Goal: Task Accomplishment & Management: Complete application form

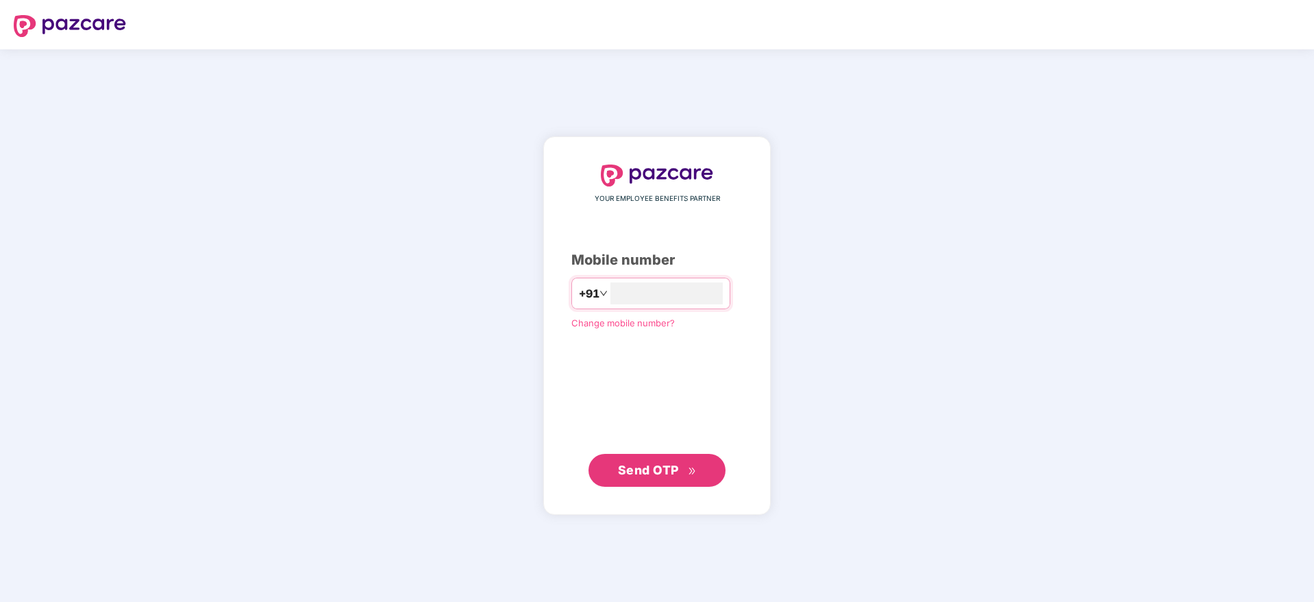
type input "**********"
click at [664, 469] on span "Send OTP" at bounding box center [648, 469] width 61 height 14
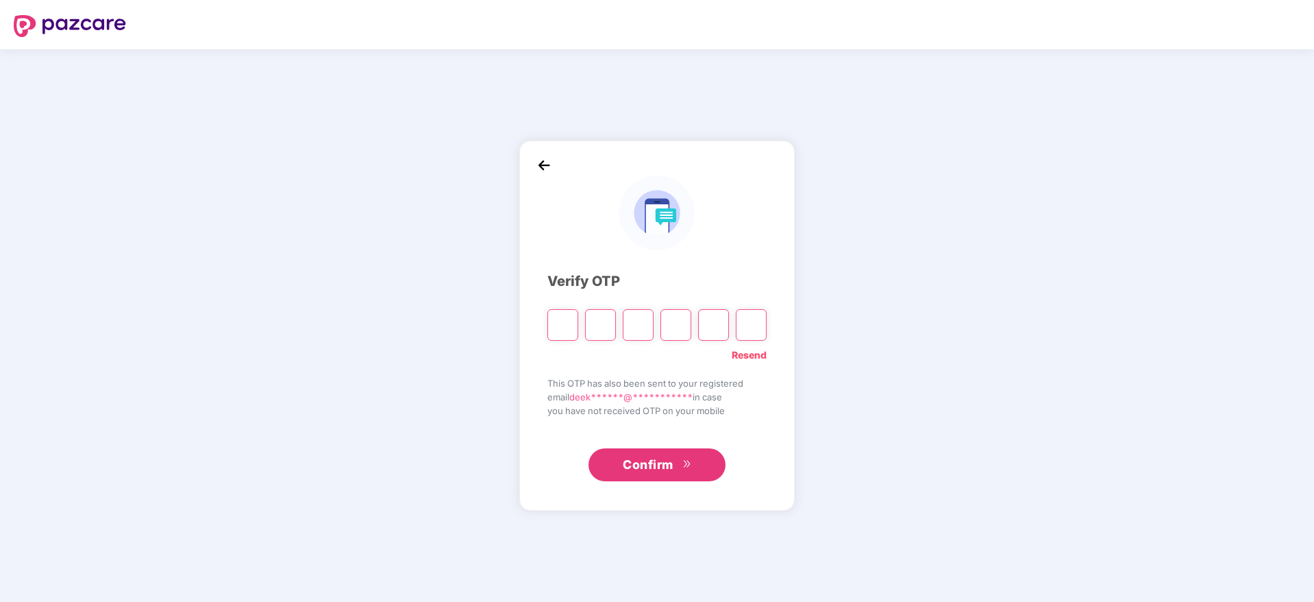
paste input "*"
type input "*"
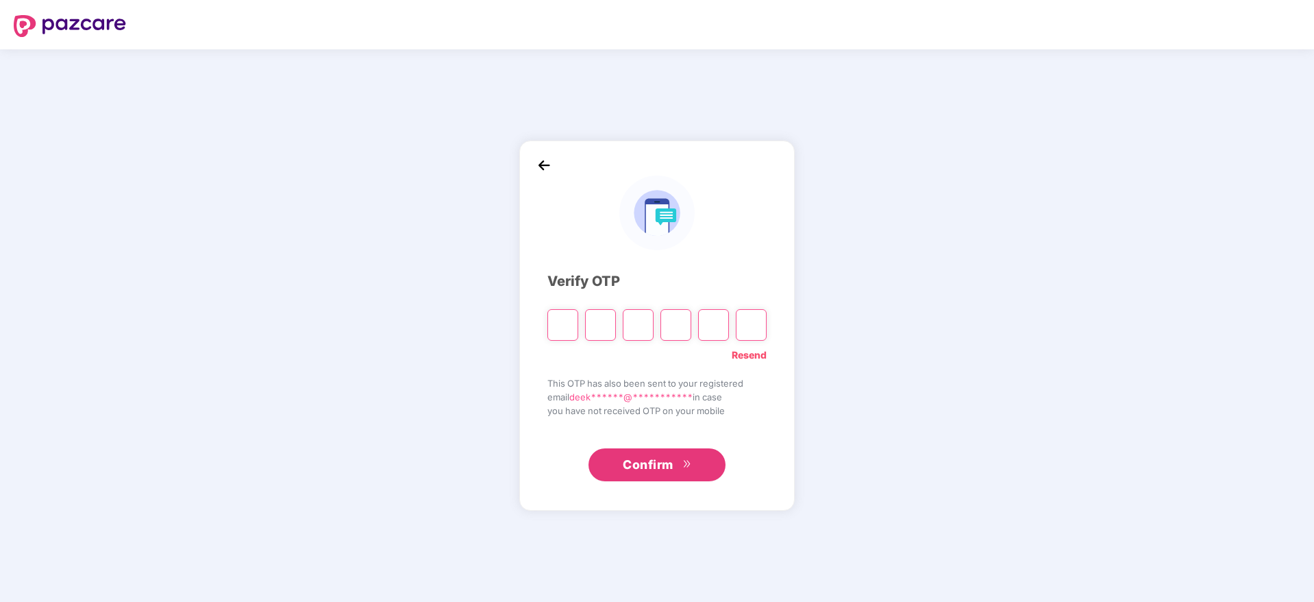
type input "*"
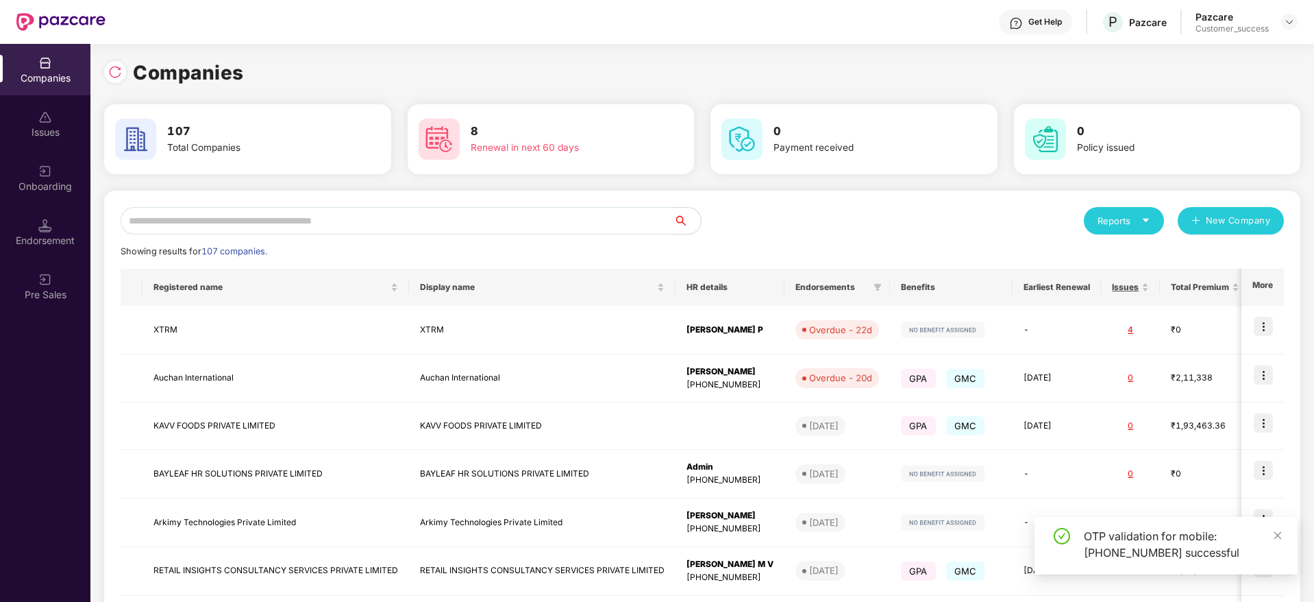
click at [219, 216] on input "text" at bounding box center [397, 220] width 553 height 27
click at [47, 182] on div "Onboarding" at bounding box center [45, 186] width 90 height 14
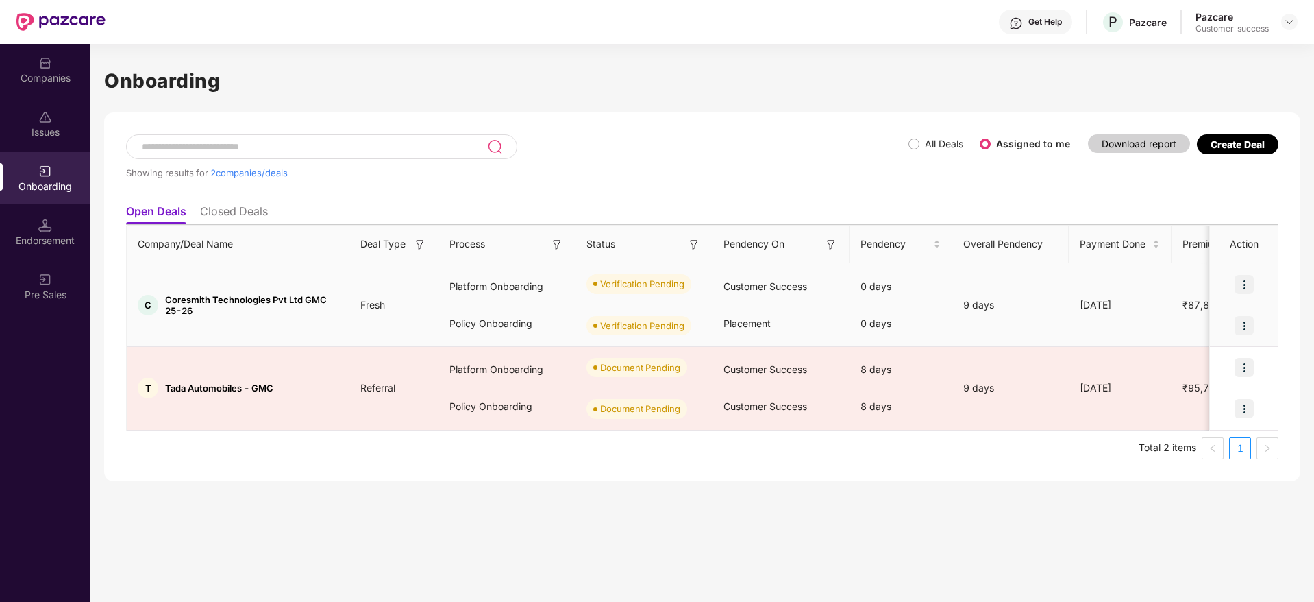
click at [1247, 280] on img at bounding box center [1244, 284] width 19 height 19
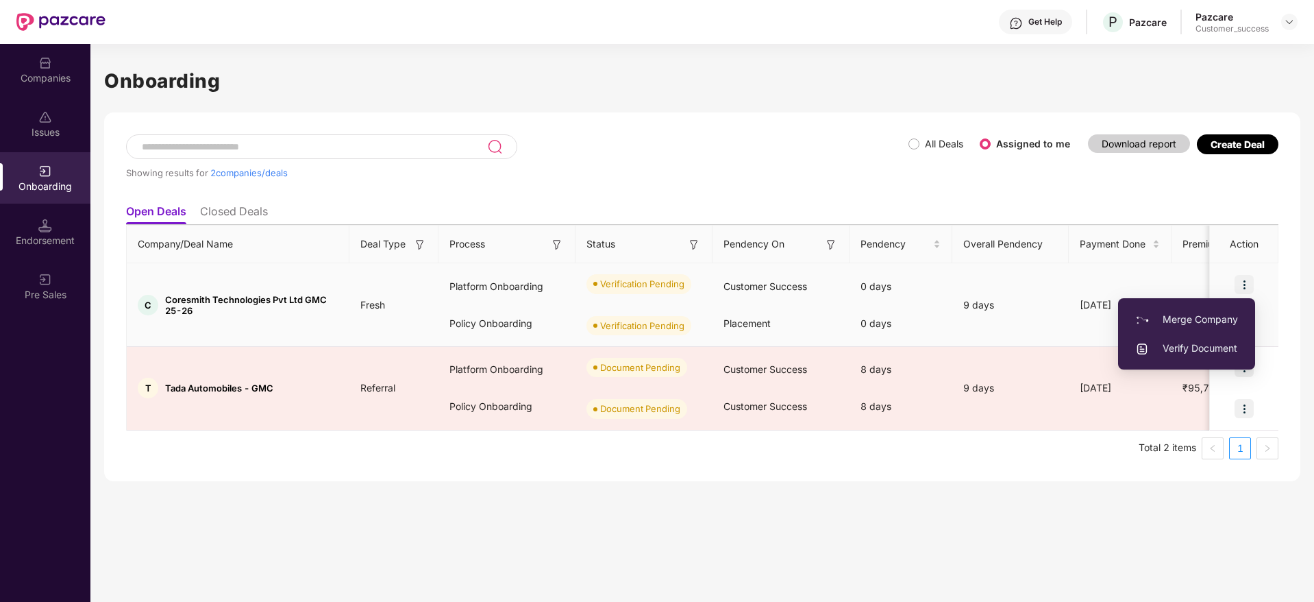
click at [1205, 348] on span "Verify Document" at bounding box center [1186, 347] width 103 height 15
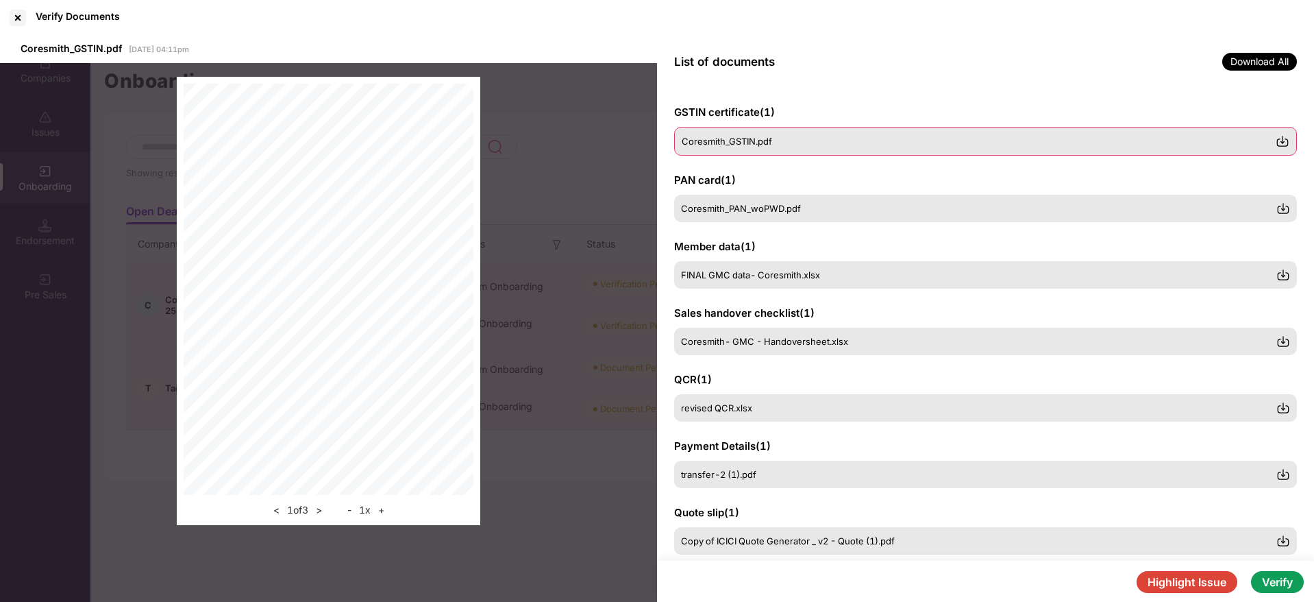
click at [883, 136] on div "Coresmith_GSTIN.pdf" at bounding box center [979, 141] width 594 height 11
click at [851, 203] on div "Coresmith_PAN_woPWD.pdf" at bounding box center [979, 207] width 594 height 11
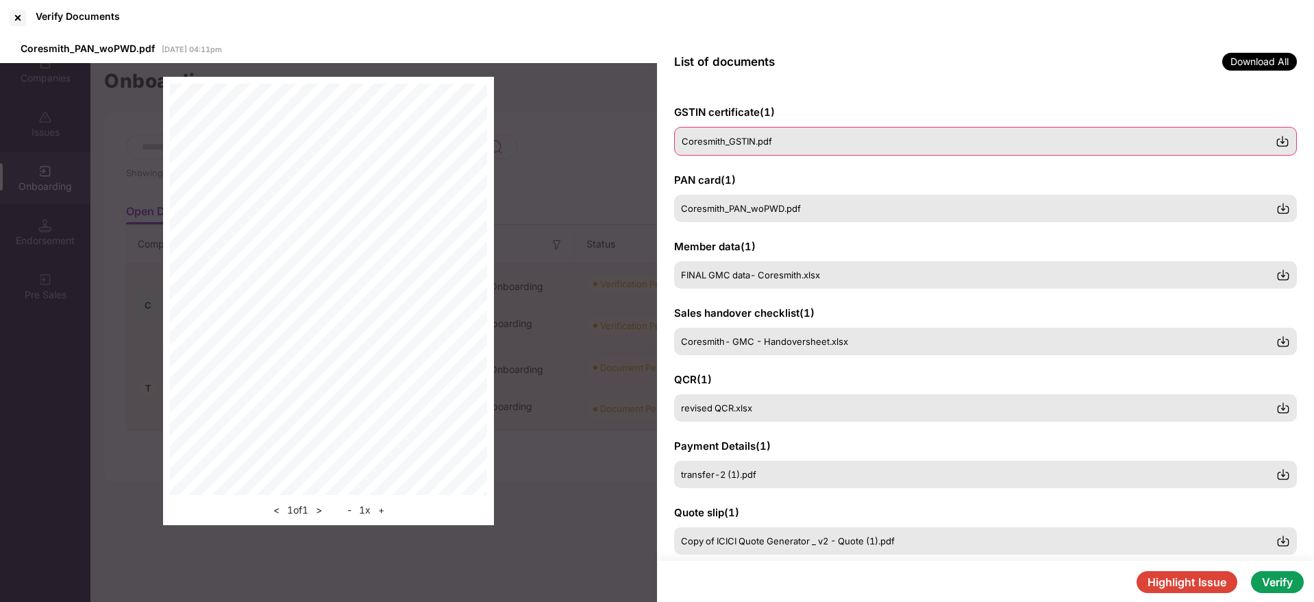
click at [836, 145] on div "Coresmith_GSTIN.pdf" at bounding box center [979, 141] width 594 height 11
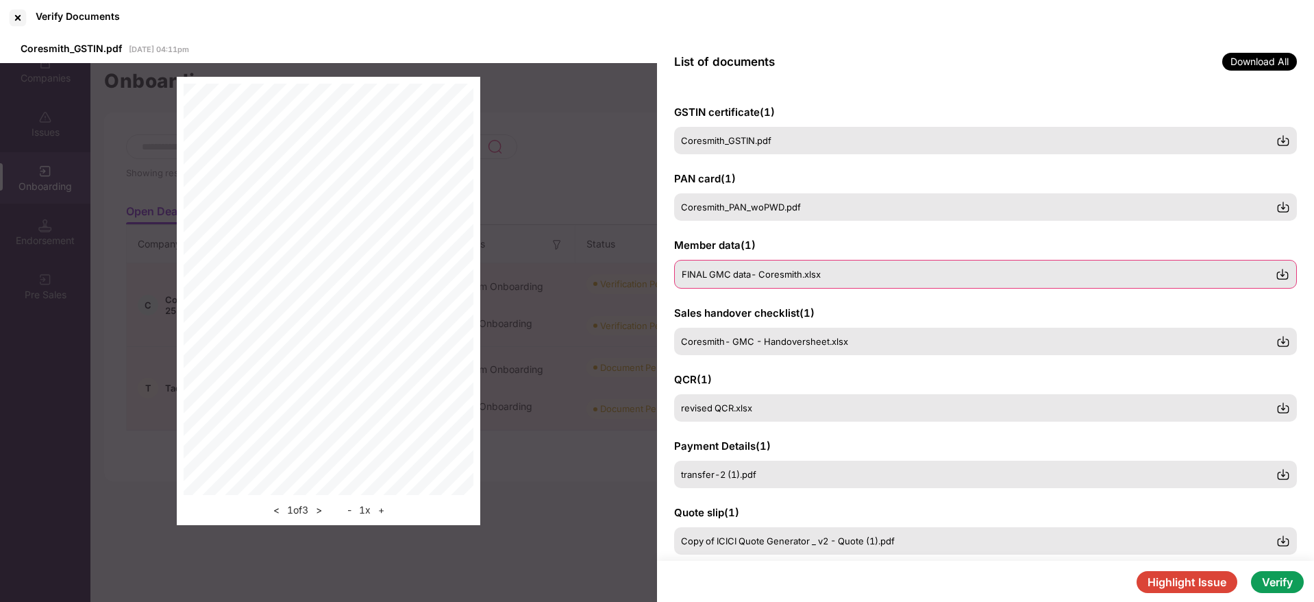
click at [764, 271] on span "FINAL GMC data- Coresmith.xlsx" at bounding box center [751, 274] width 139 height 11
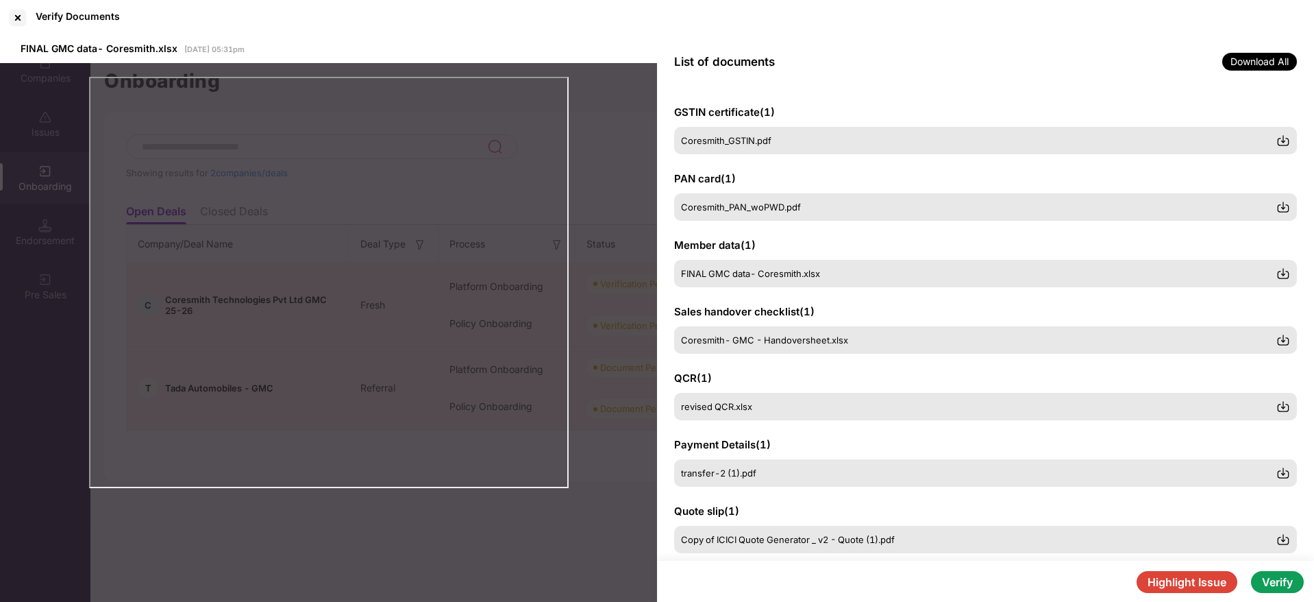
click at [1147, 578] on button "Highlight Issue" at bounding box center [1187, 582] width 101 height 22
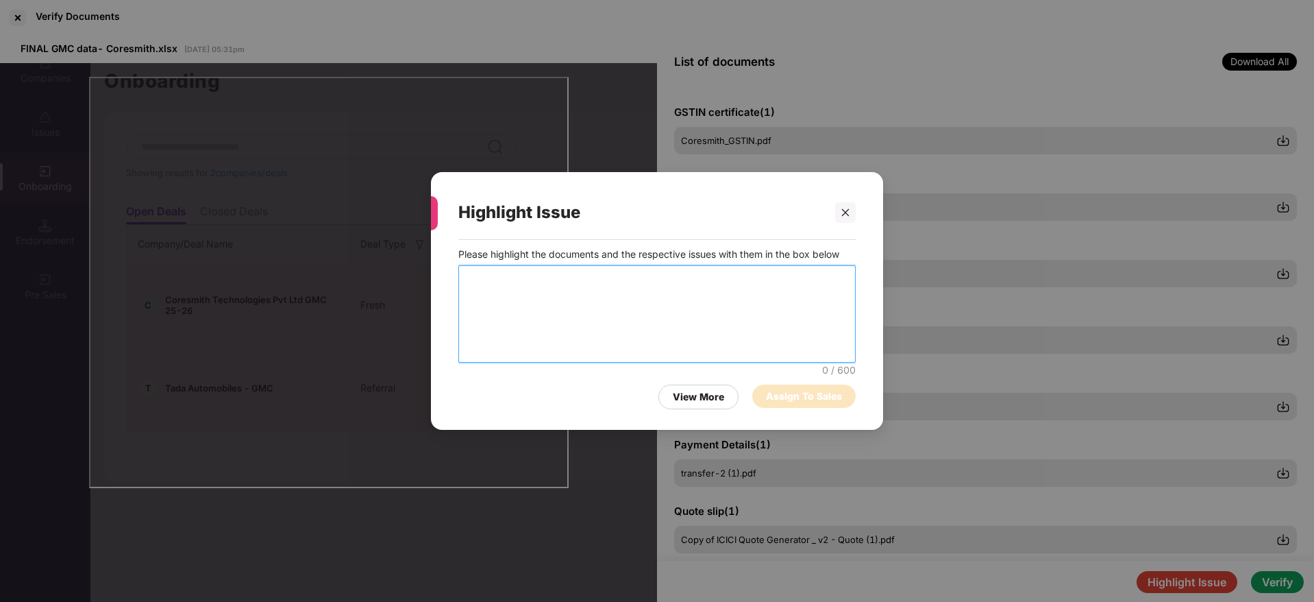
click at [573, 295] on textarea at bounding box center [656, 313] width 397 height 97
type textarea "**********"
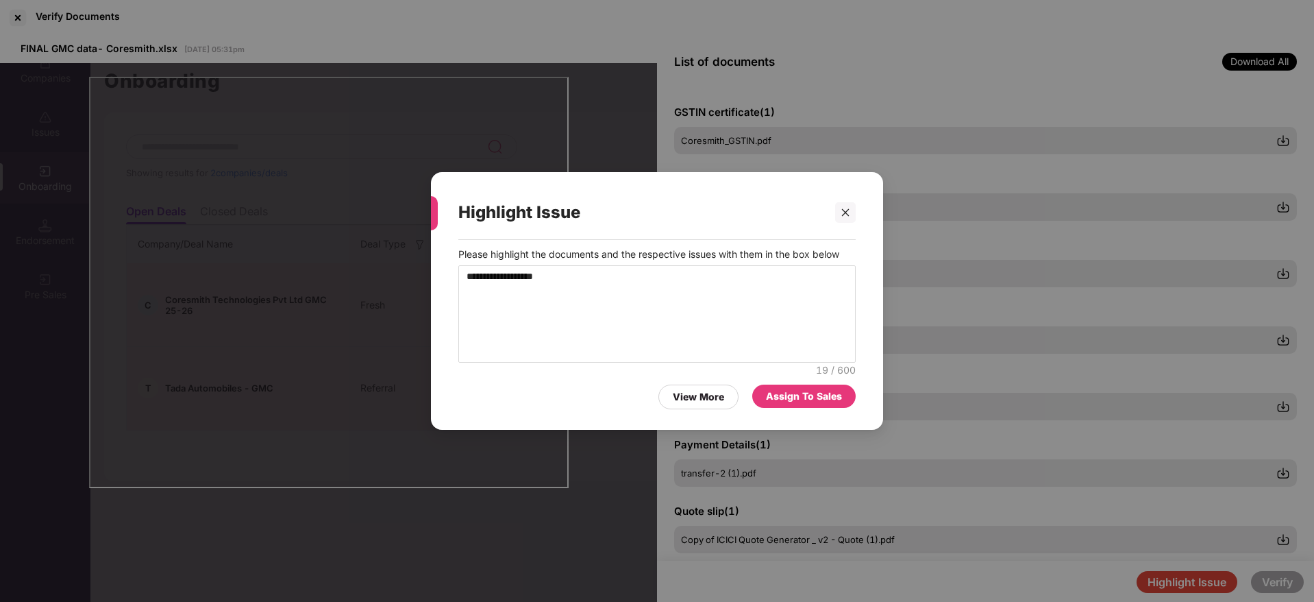
click at [817, 399] on div "Assign To Sales" at bounding box center [804, 395] width 76 height 15
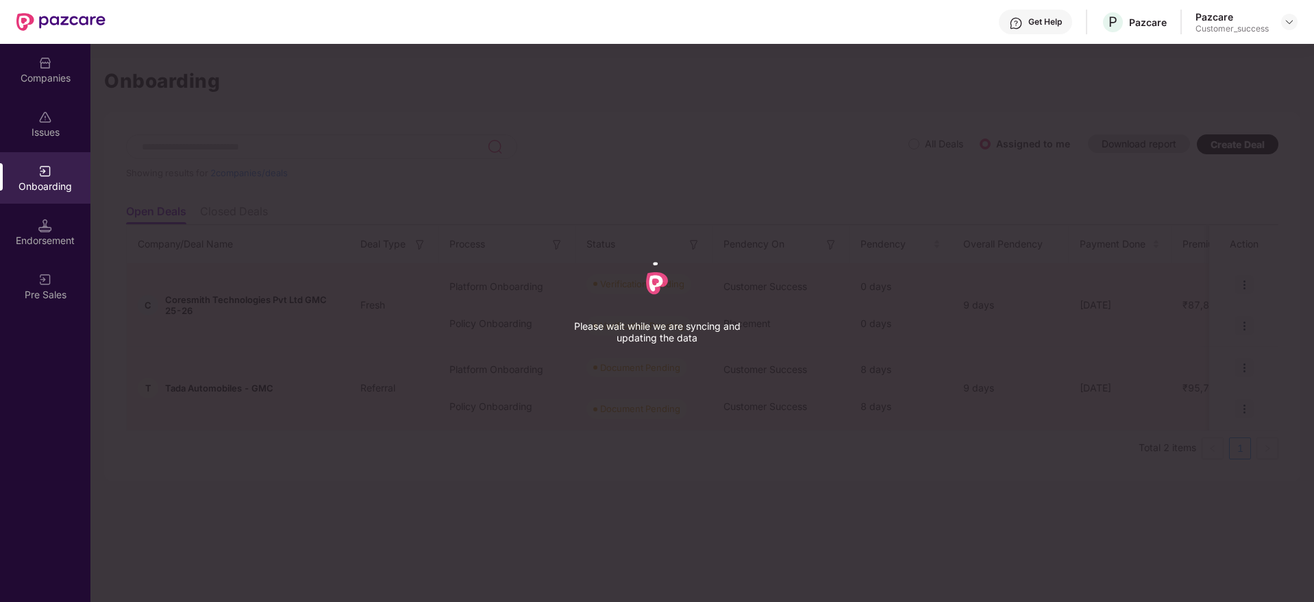
click at [817, 399] on div "Please wait while we are syncing and updating the data" at bounding box center [657, 301] width 1314 height 602
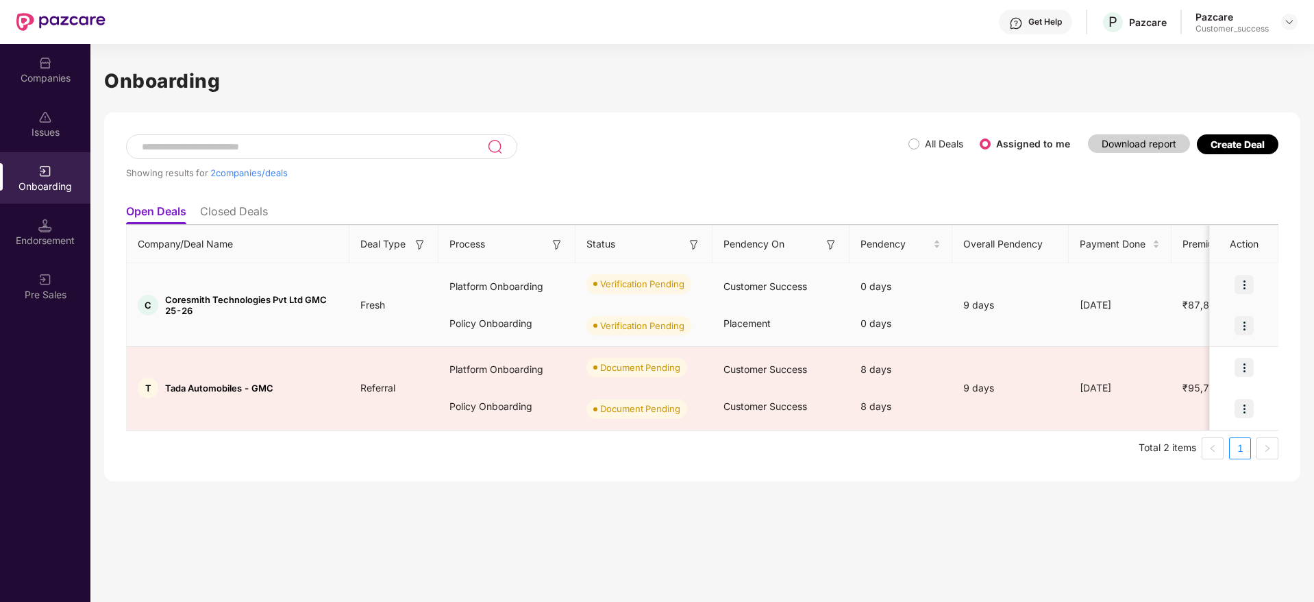
click at [1232, 285] on div at bounding box center [1244, 284] width 69 height 41
click at [1243, 285] on img at bounding box center [1244, 284] width 19 height 19
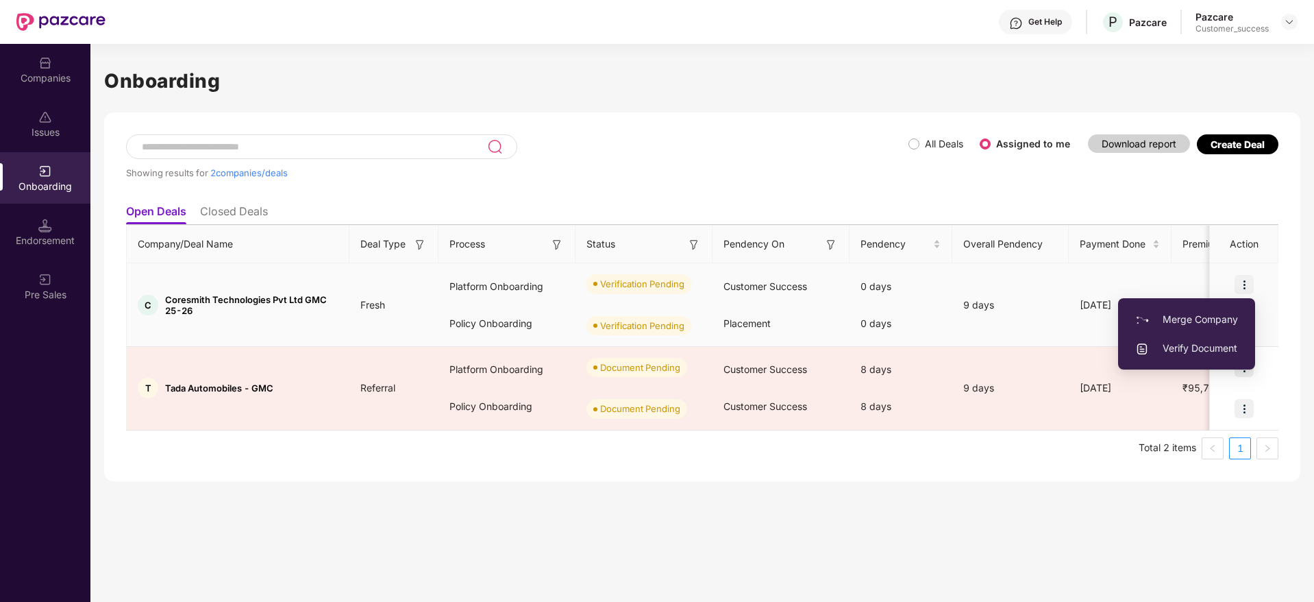
click at [1206, 342] on span "Verify Document" at bounding box center [1186, 347] width 103 height 15
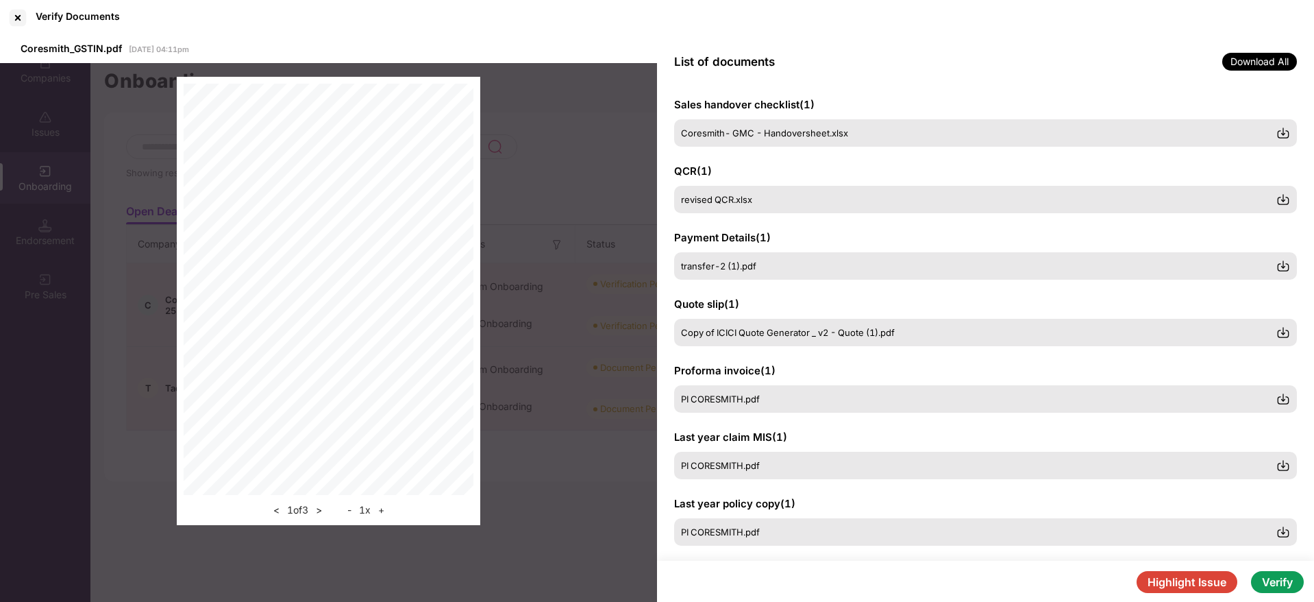
scroll to position [208, 0]
click at [326, 515] on button ">" at bounding box center [319, 509] width 14 height 16
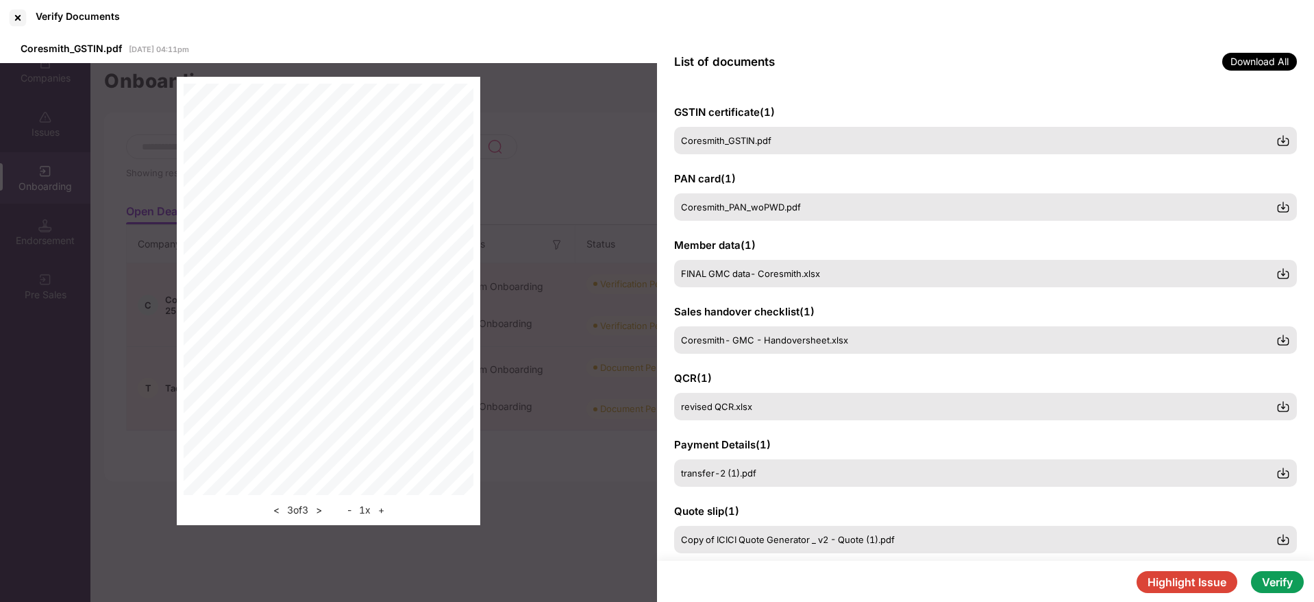
click at [279, 504] on button "<" at bounding box center [276, 509] width 14 height 16
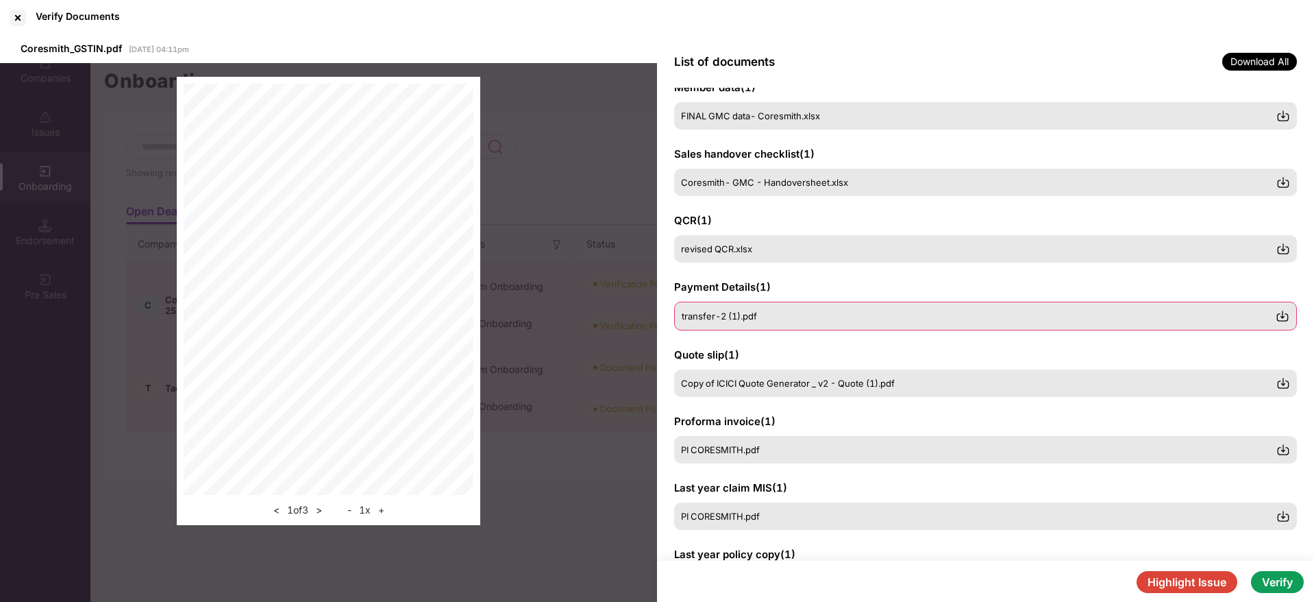
scroll to position [226, 0]
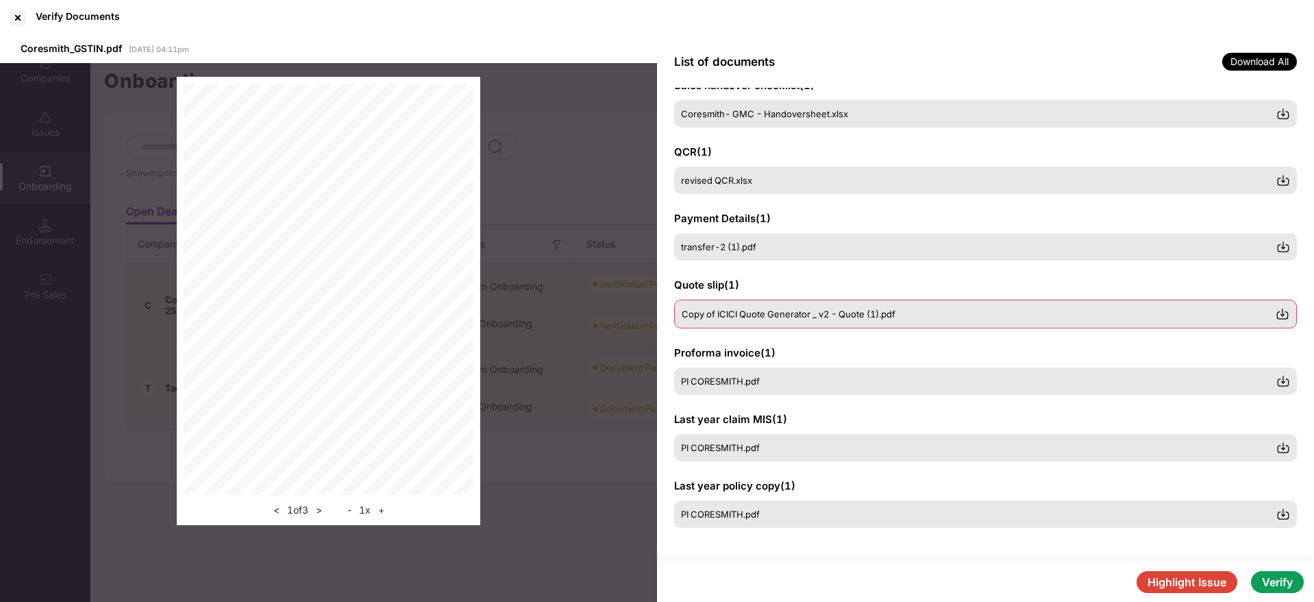
click at [700, 321] on div "Copy of ICICI Quote Generator _ v2 - Quote (1).pdf" at bounding box center [985, 313] width 623 height 29
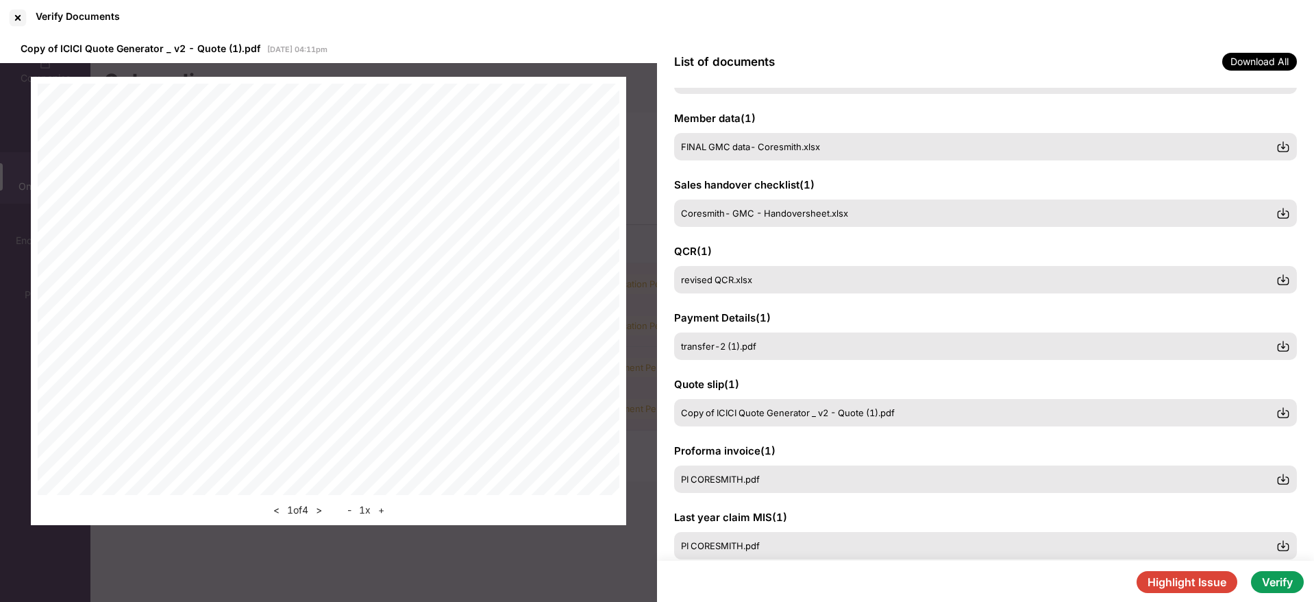
scroll to position [0, 0]
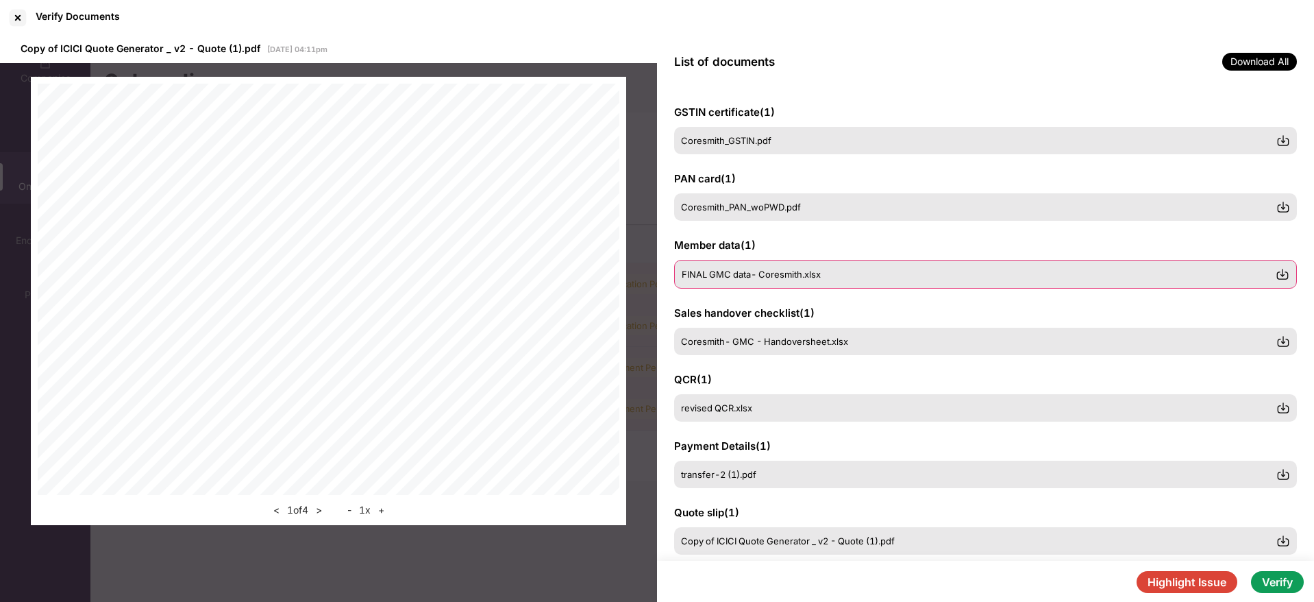
click at [951, 260] on div "FINAL GMC data- Coresmith.xlsx" at bounding box center [985, 274] width 623 height 29
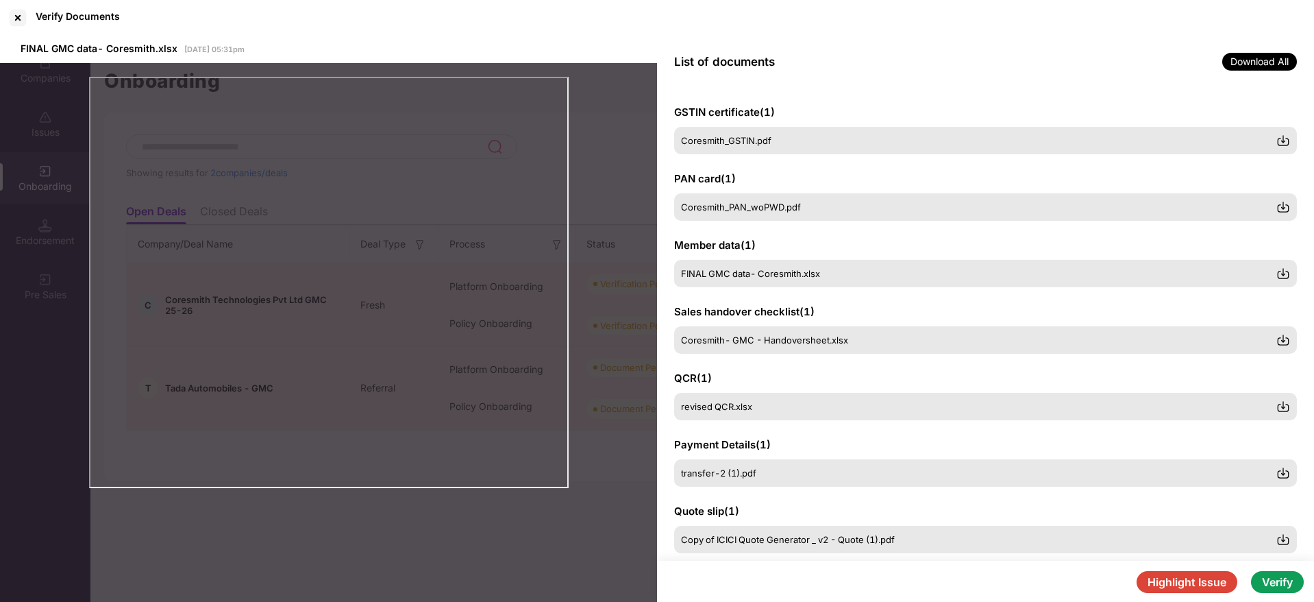
click at [1204, 577] on button "Highlight Issue" at bounding box center [1187, 582] width 101 height 22
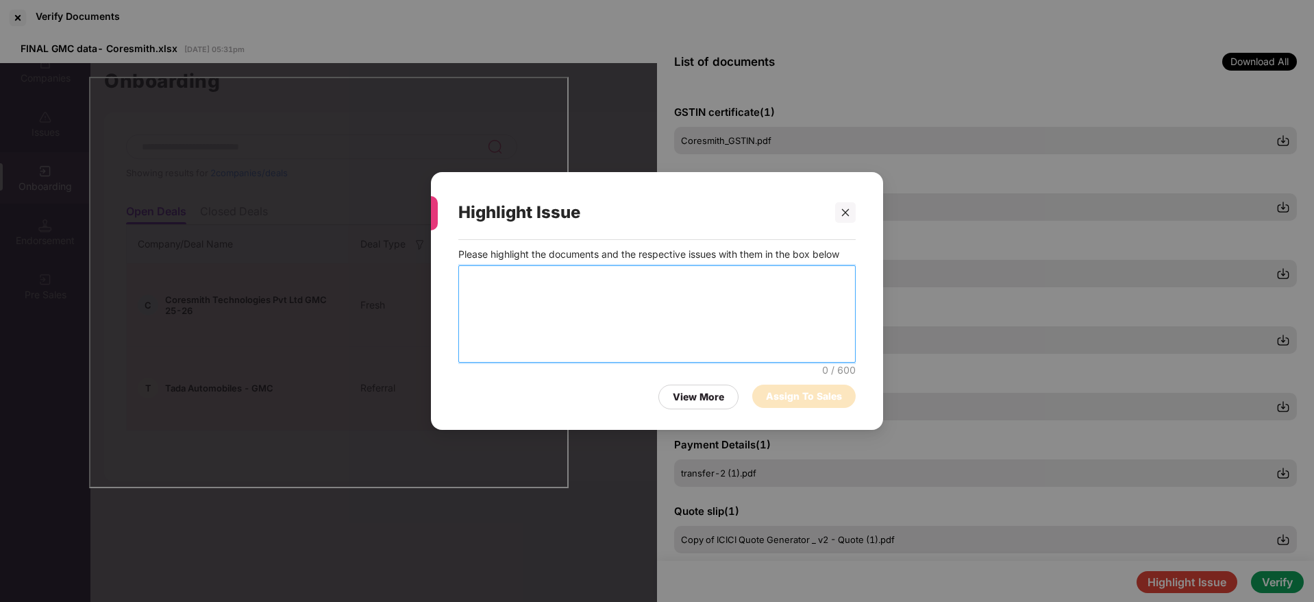
click at [575, 301] on textarea at bounding box center [656, 313] width 397 height 97
type textarea "**********"
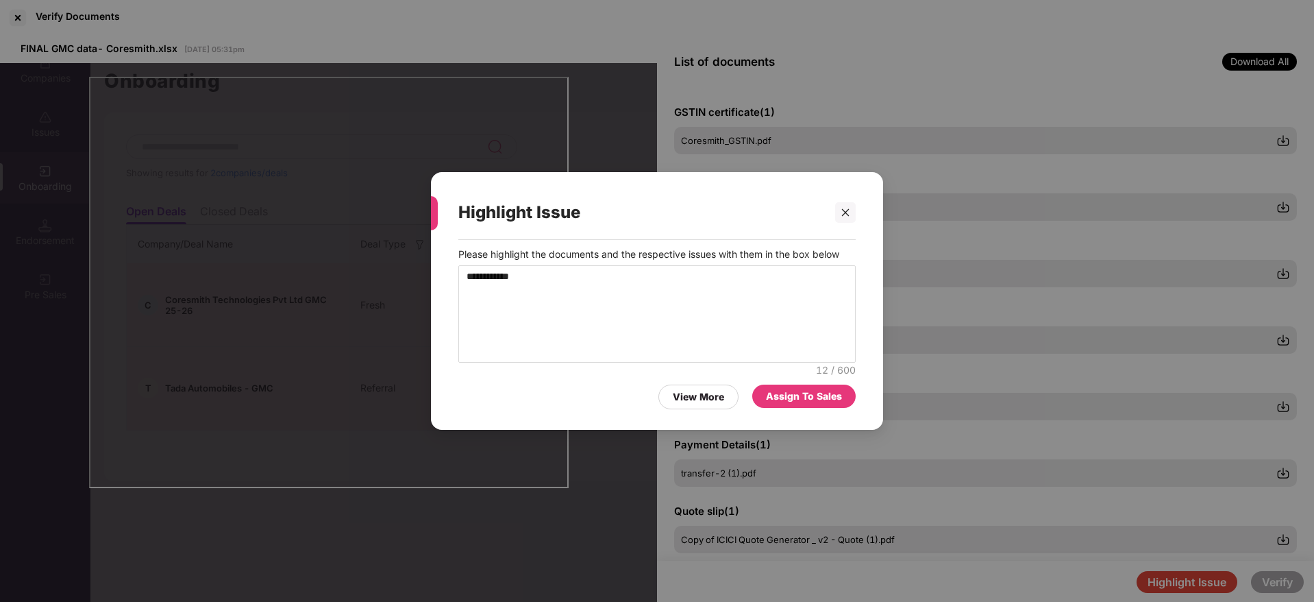
click at [784, 392] on div "Assign To Sales" at bounding box center [804, 395] width 76 height 15
